Goal: Find specific page/section

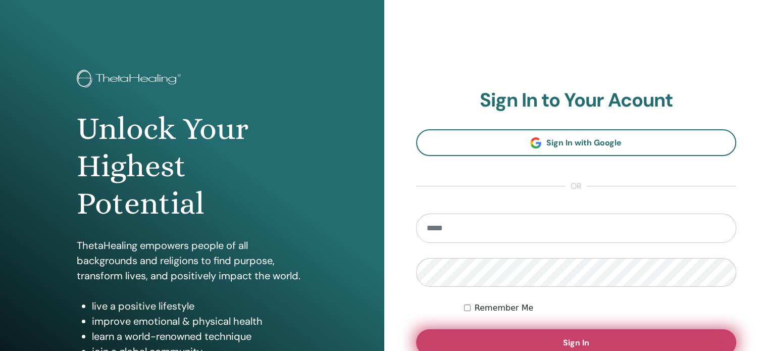
type input "**********"
click at [544, 337] on button "Sign In" at bounding box center [576, 342] width 321 height 26
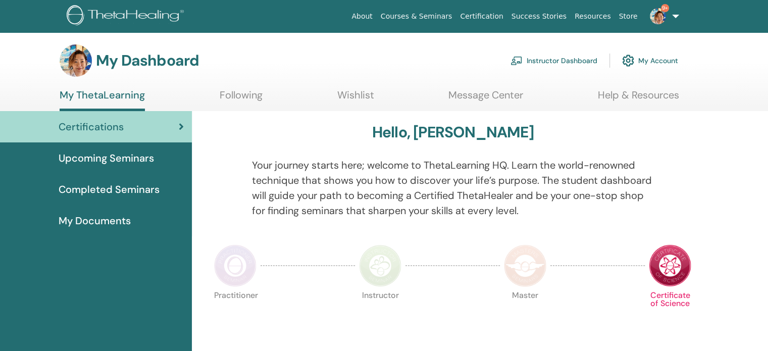
click at [547, 60] on link "Instructor Dashboard" at bounding box center [554, 61] width 87 height 22
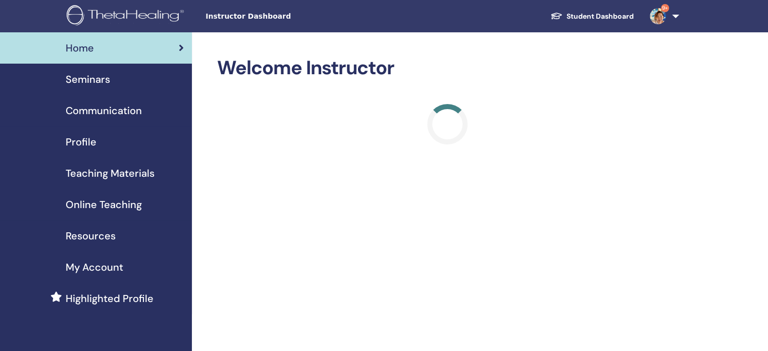
click at [93, 175] on span "Teaching Materials" at bounding box center [110, 173] width 89 height 15
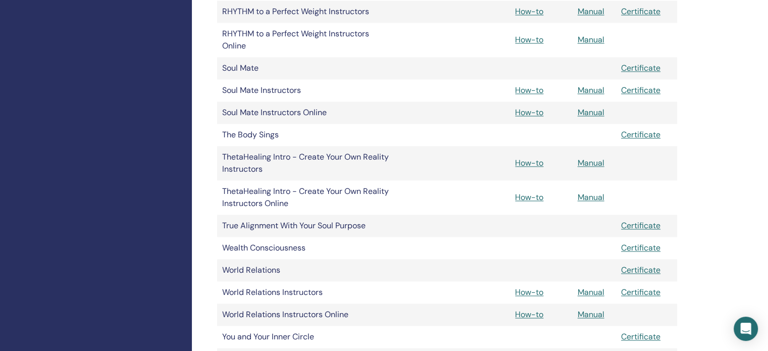
scroll to position [1516, 0]
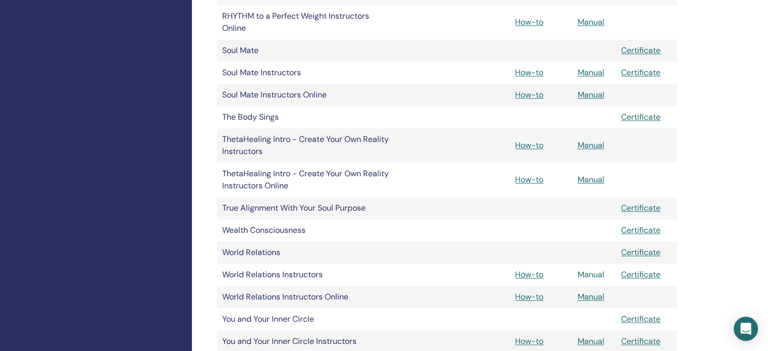
click at [597, 276] on link "Manual" at bounding box center [591, 274] width 27 height 11
